Goal: Find specific page/section: Find specific page/section

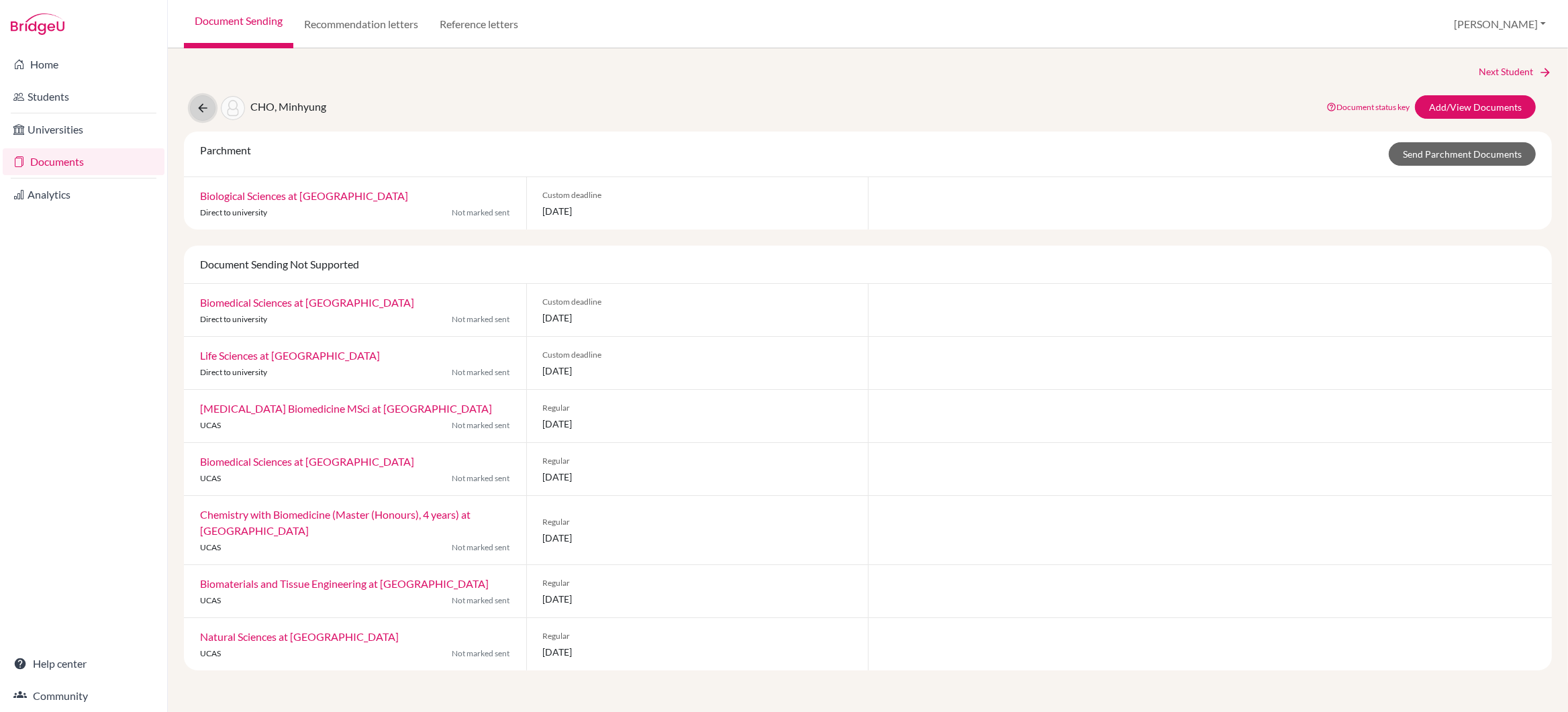
click at [190, 109] on button at bounding box center [203, 108] width 26 height 26
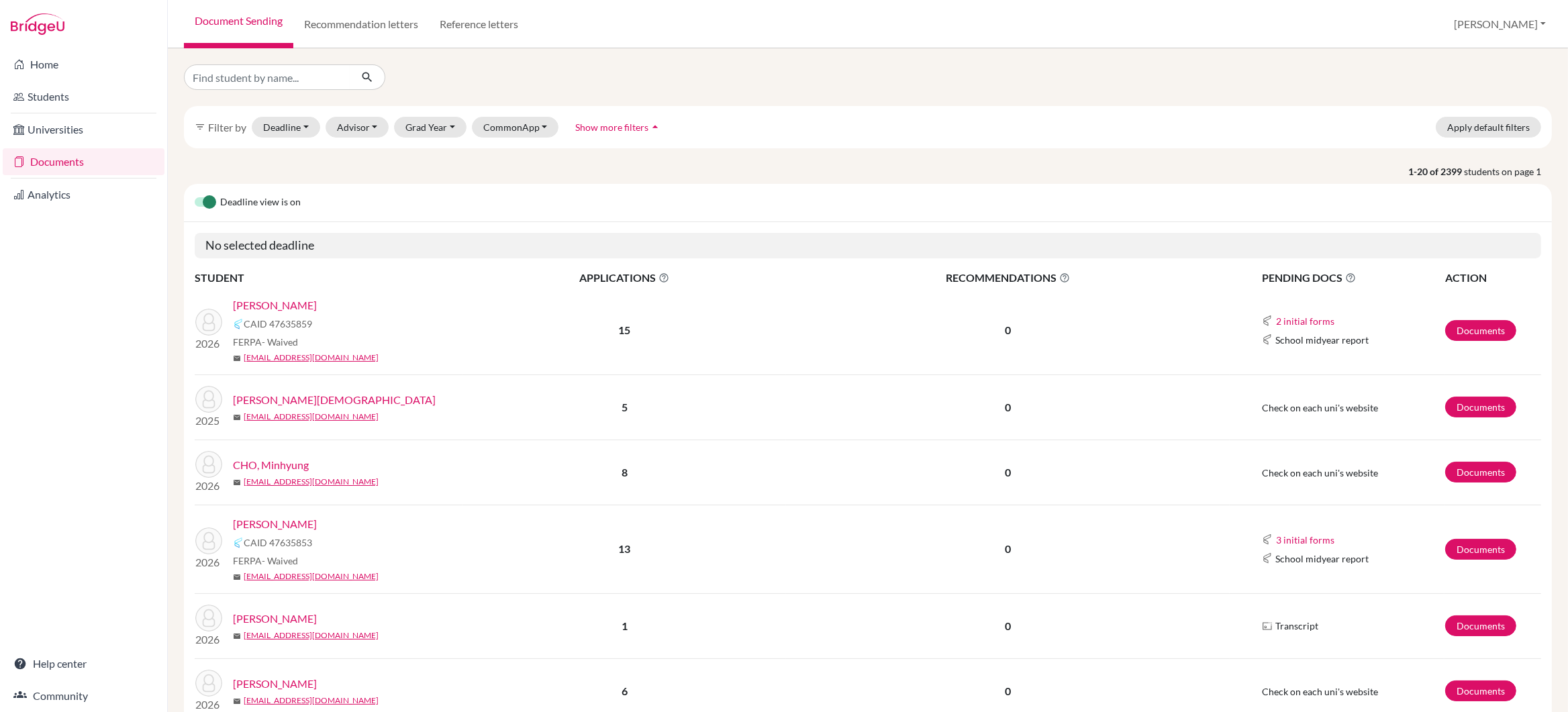
click at [292, 307] on link "KOHLI, Devansh" at bounding box center [275, 305] width 84 height 16
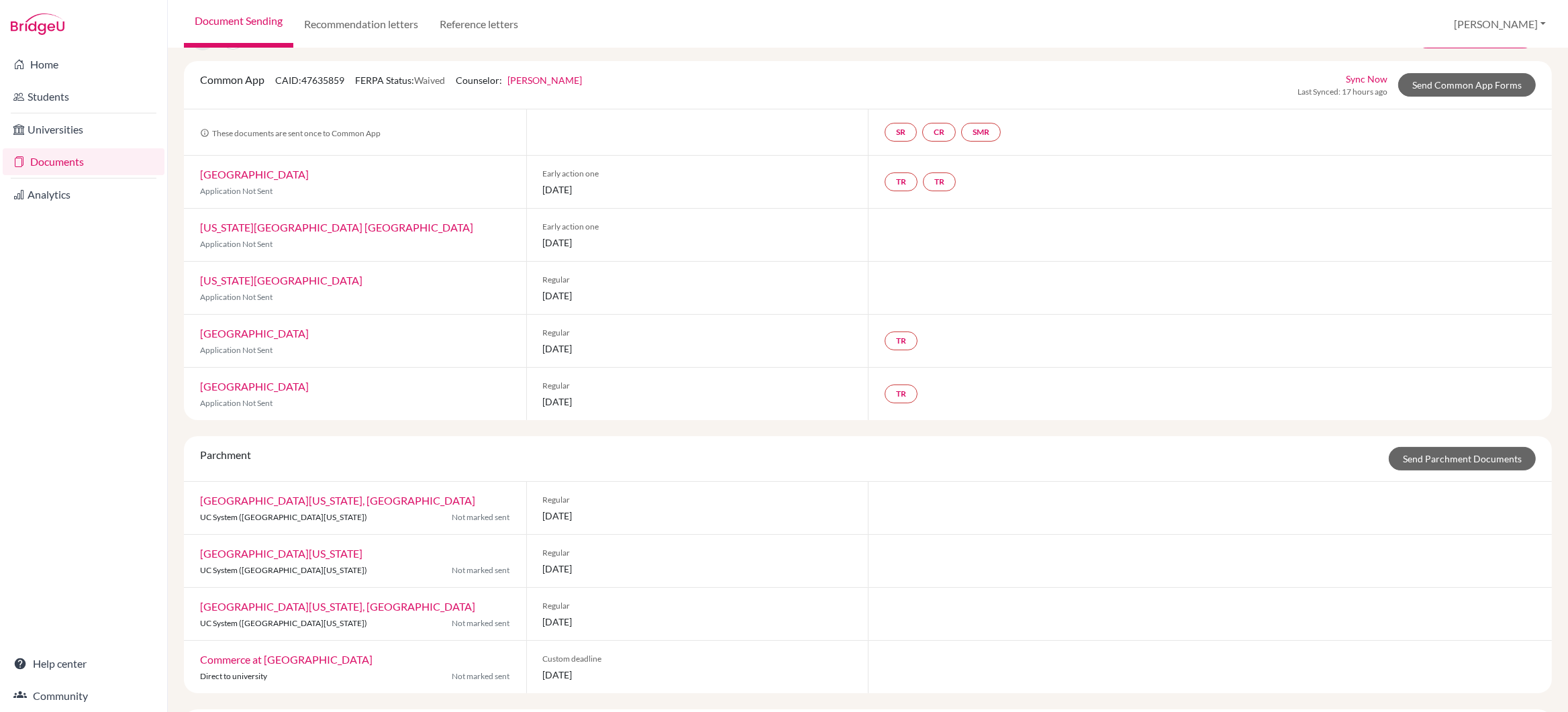
scroll to position [11, 0]
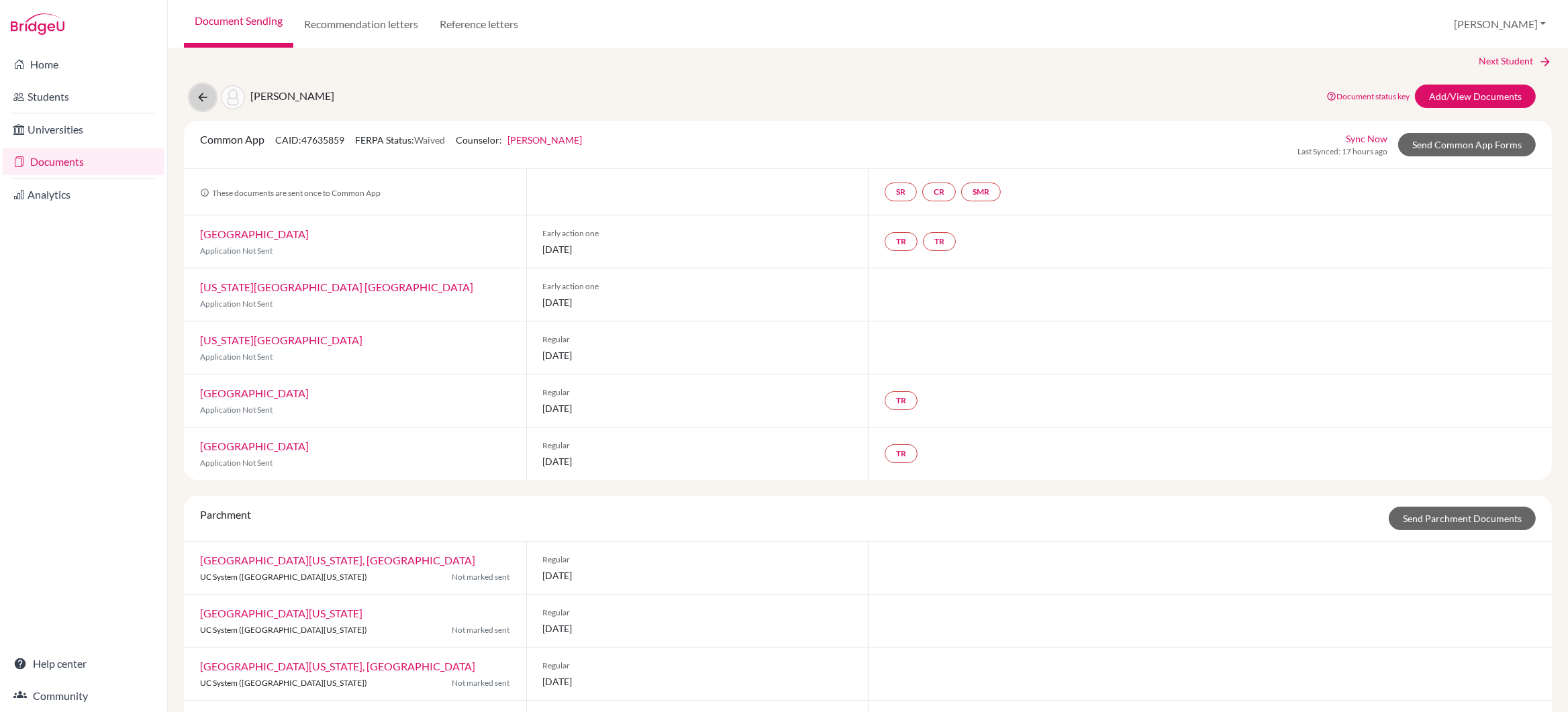
click at [205, 98] on icon at bounding box center [203, 97] width 13 height 13
